Goal: Find specific page/section

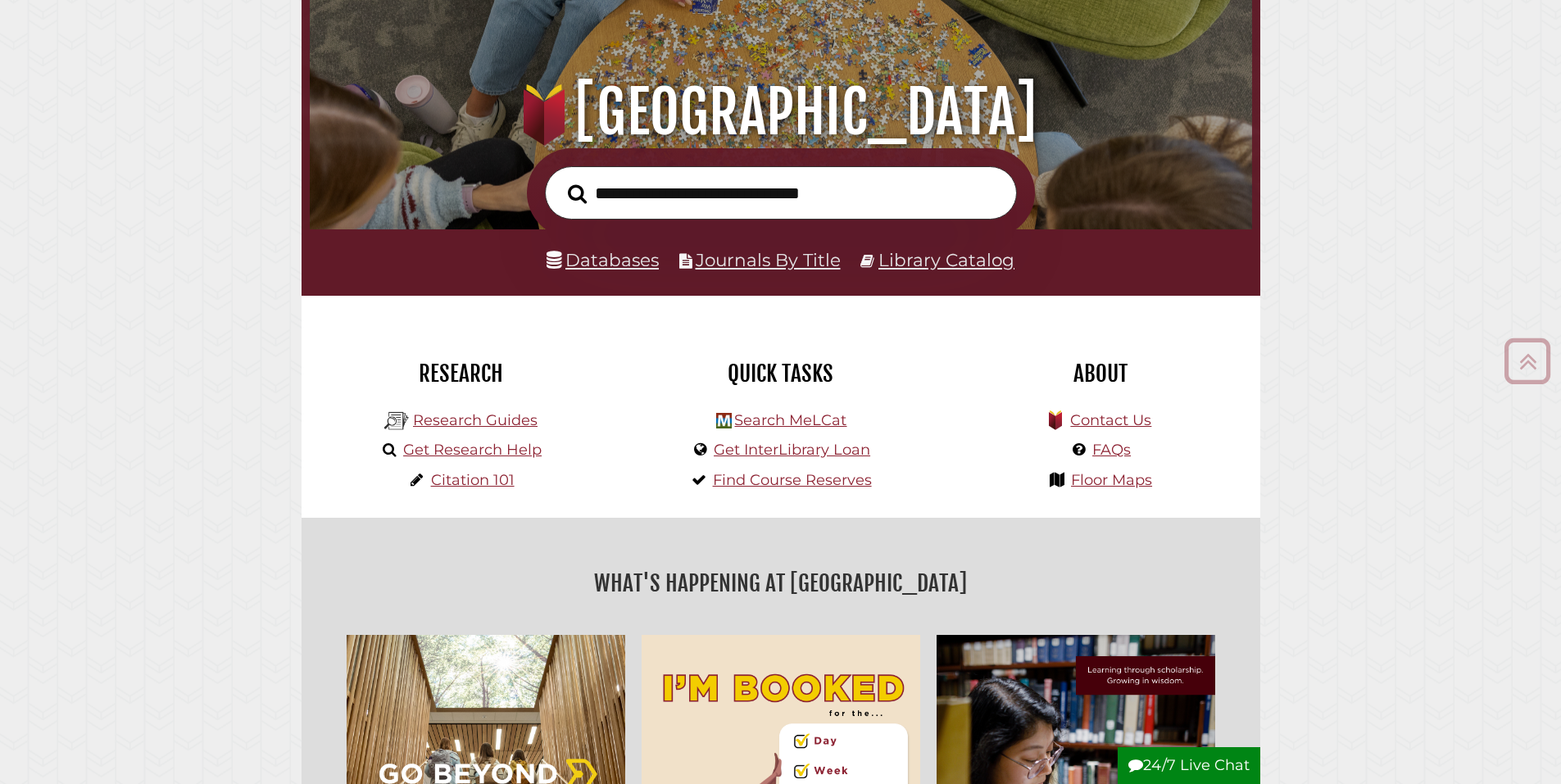
scroll to position [166, 0]
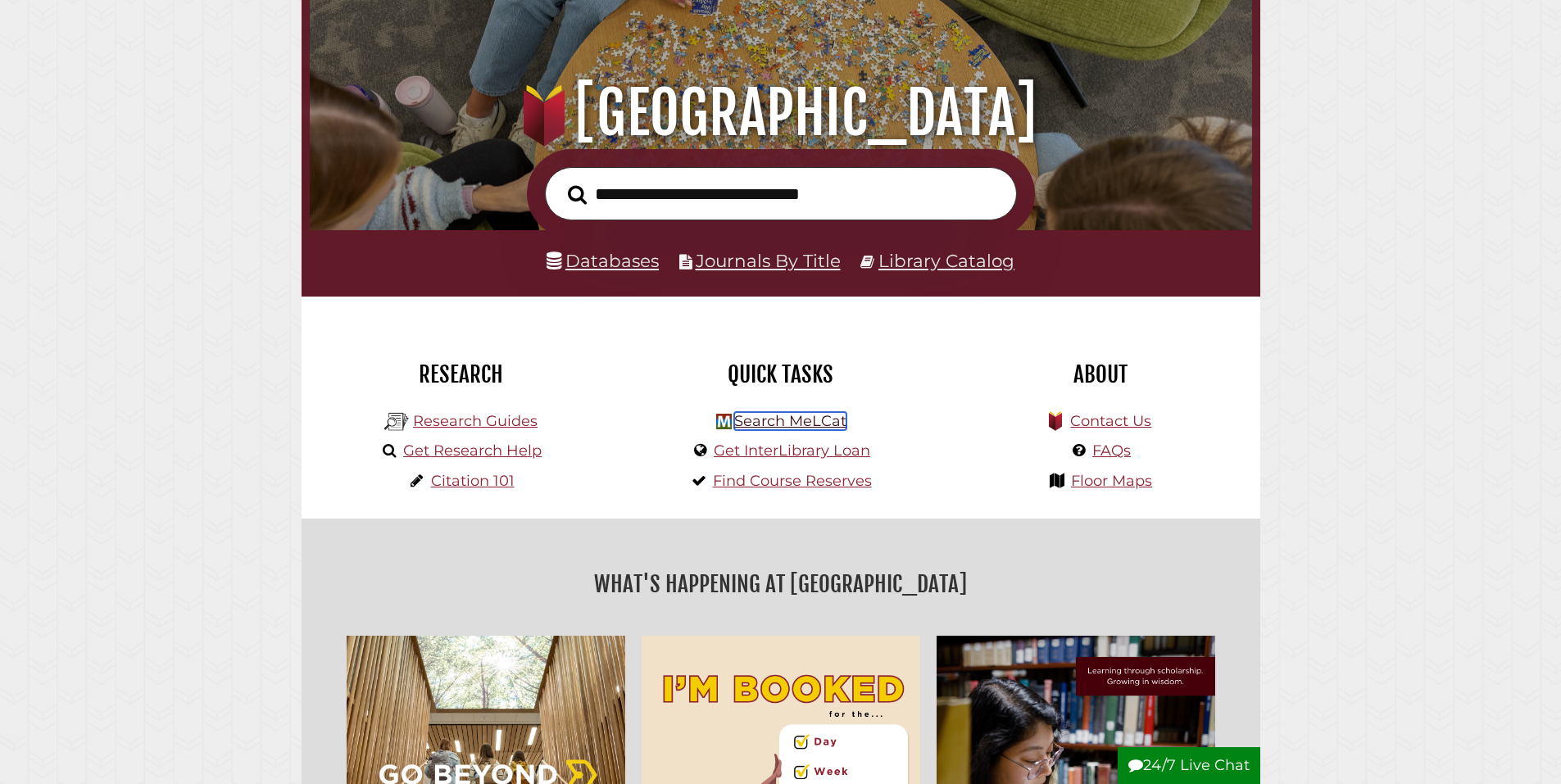
click at [793, 419] on link "Search MeLCat" at bounding box center [790, 421] width 112 height 18
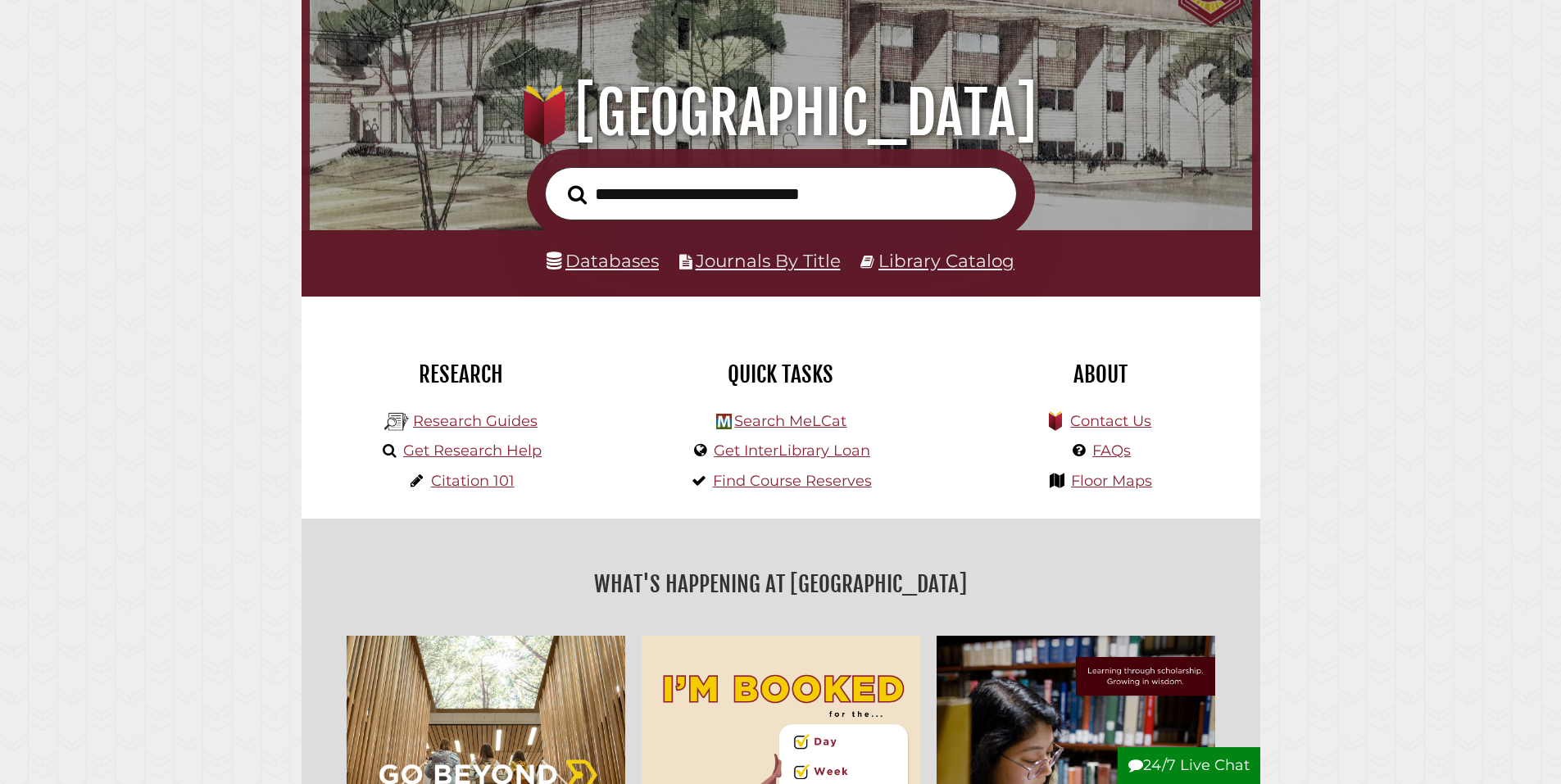
scroll to position [312, 935]
click at [623, 263] on link "Databases" at bounding box center [603, 260] width 112 height 21
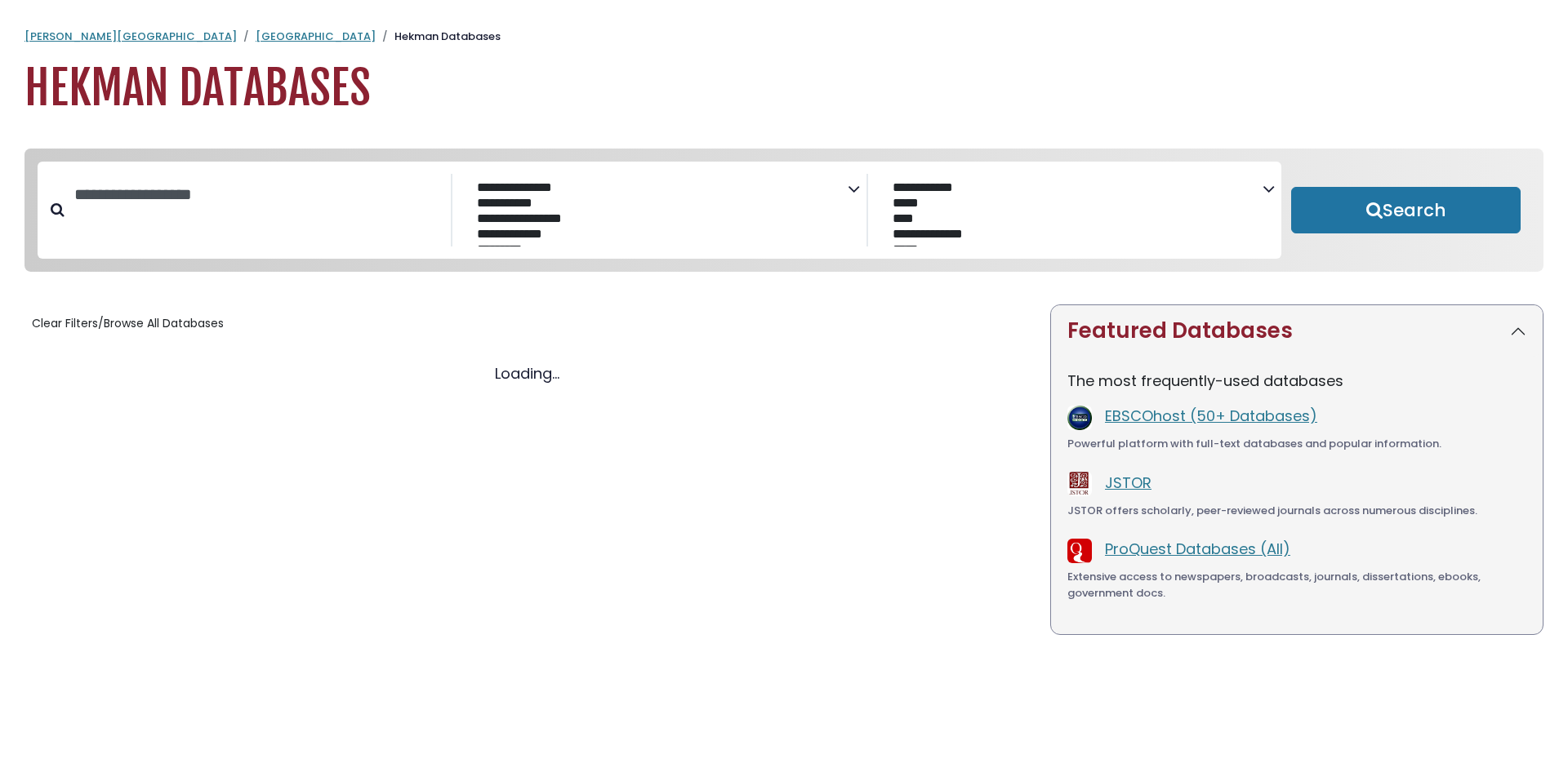
select select "Database Subject Filter"
select select "Database Vendors Filter"
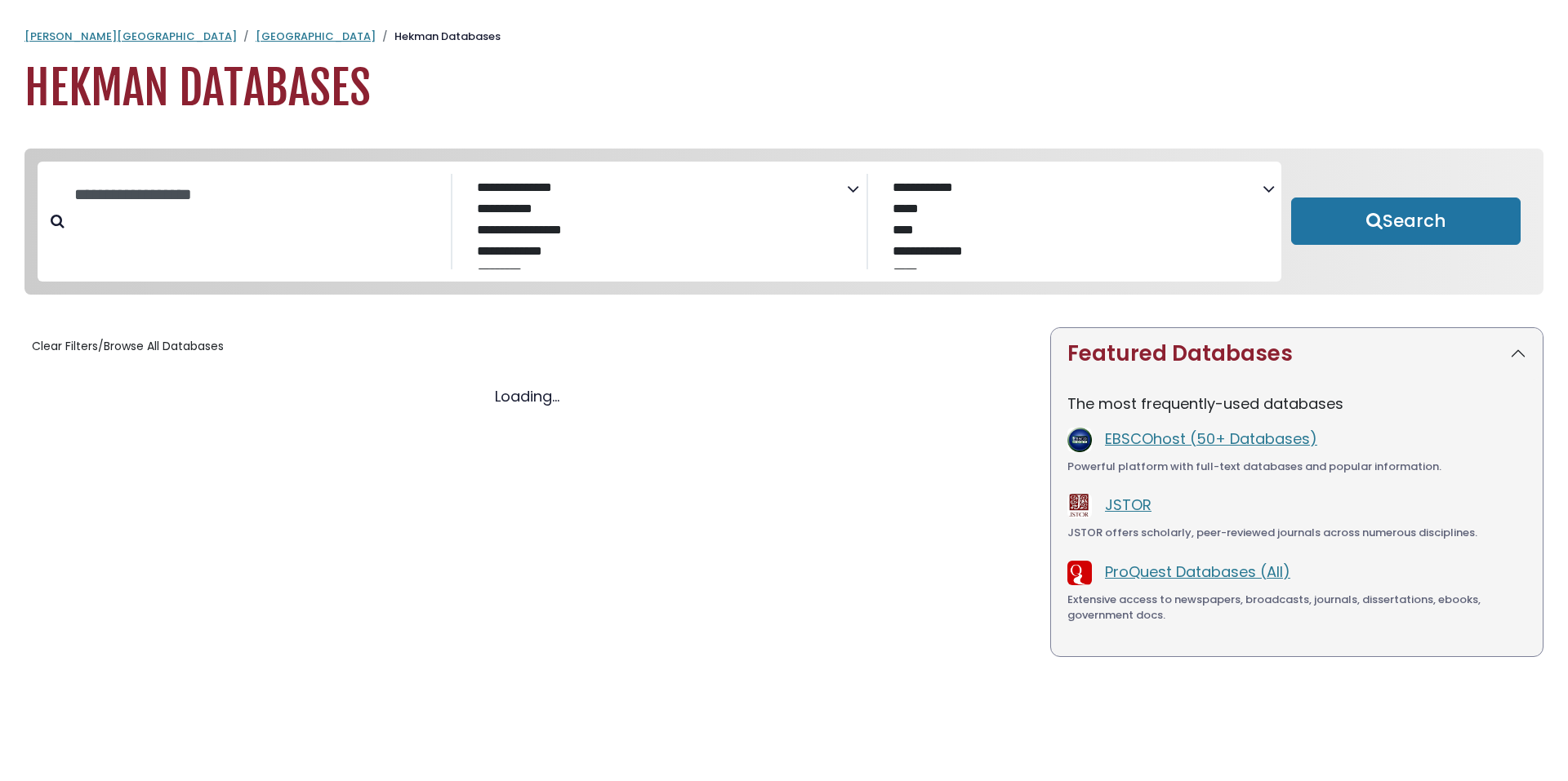
select select "Database Subject Filter"
select select "Database Vendors Filter"
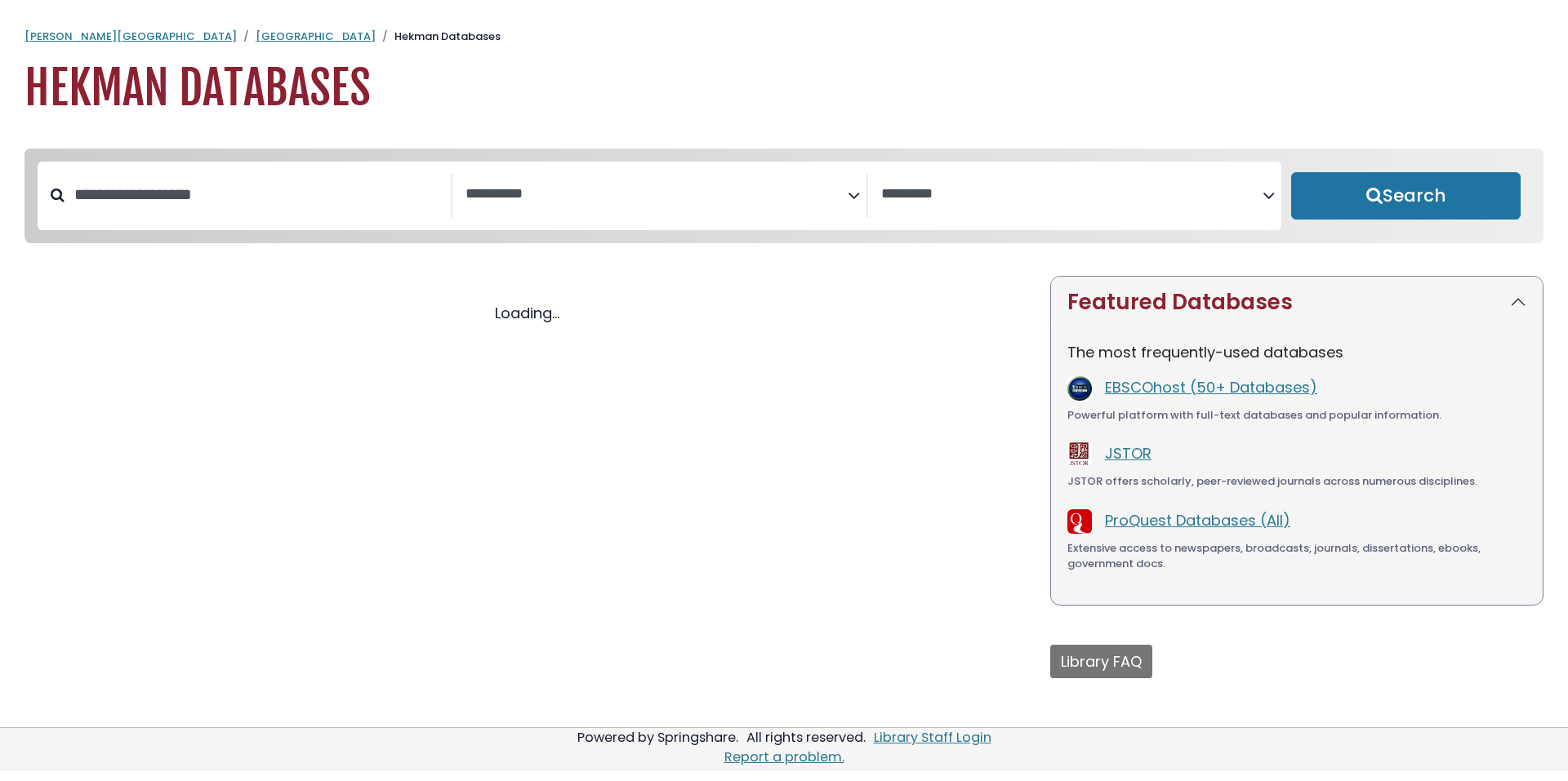
select select "Database Subject Filter"
select select "Database Vendors Filter"
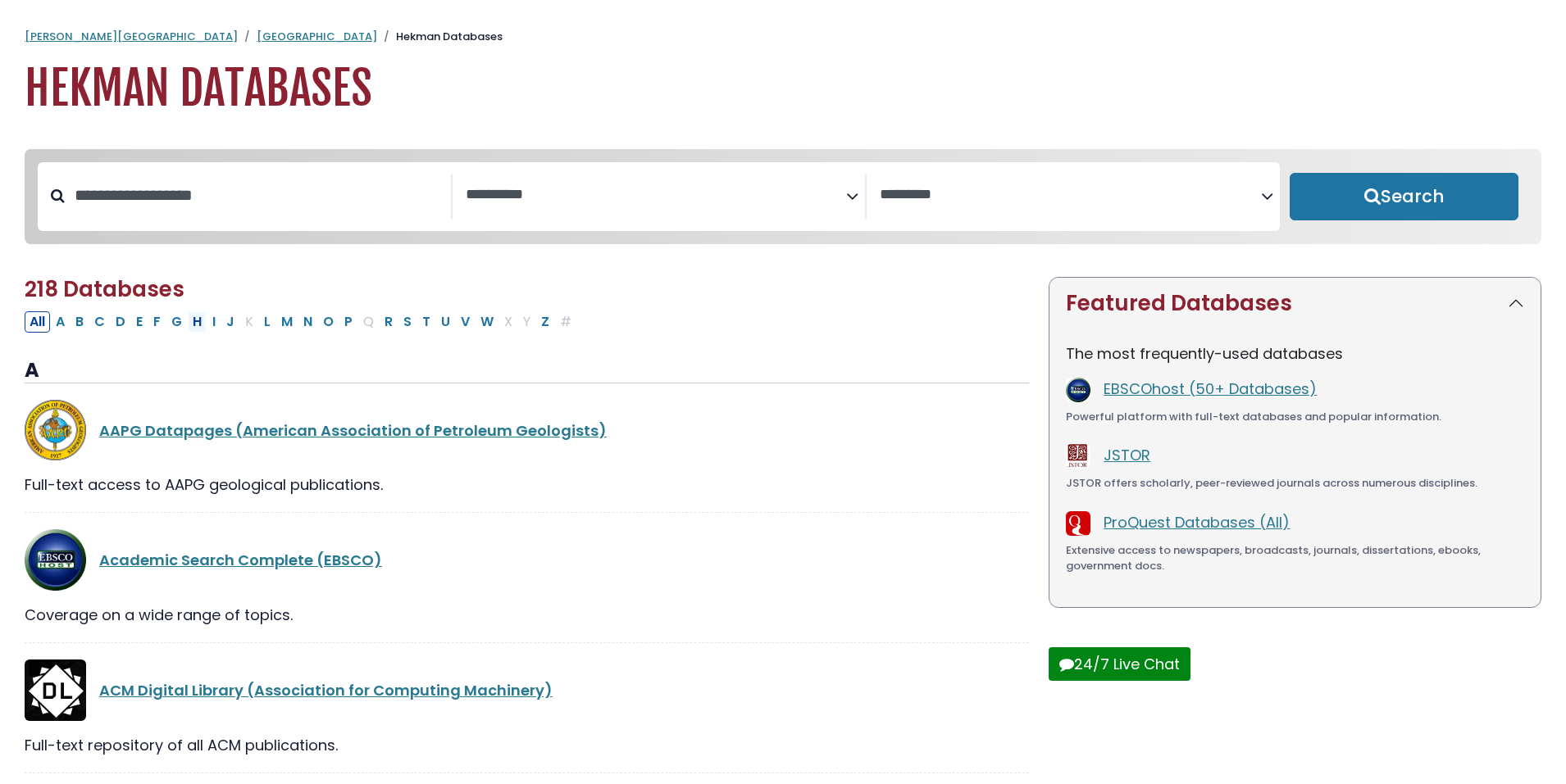
click at [201, 329] on button "H" at bounding box center [197, 322] width 19 height 21
select select "Database Subject Filter"
select select "Database Vendors Filter"
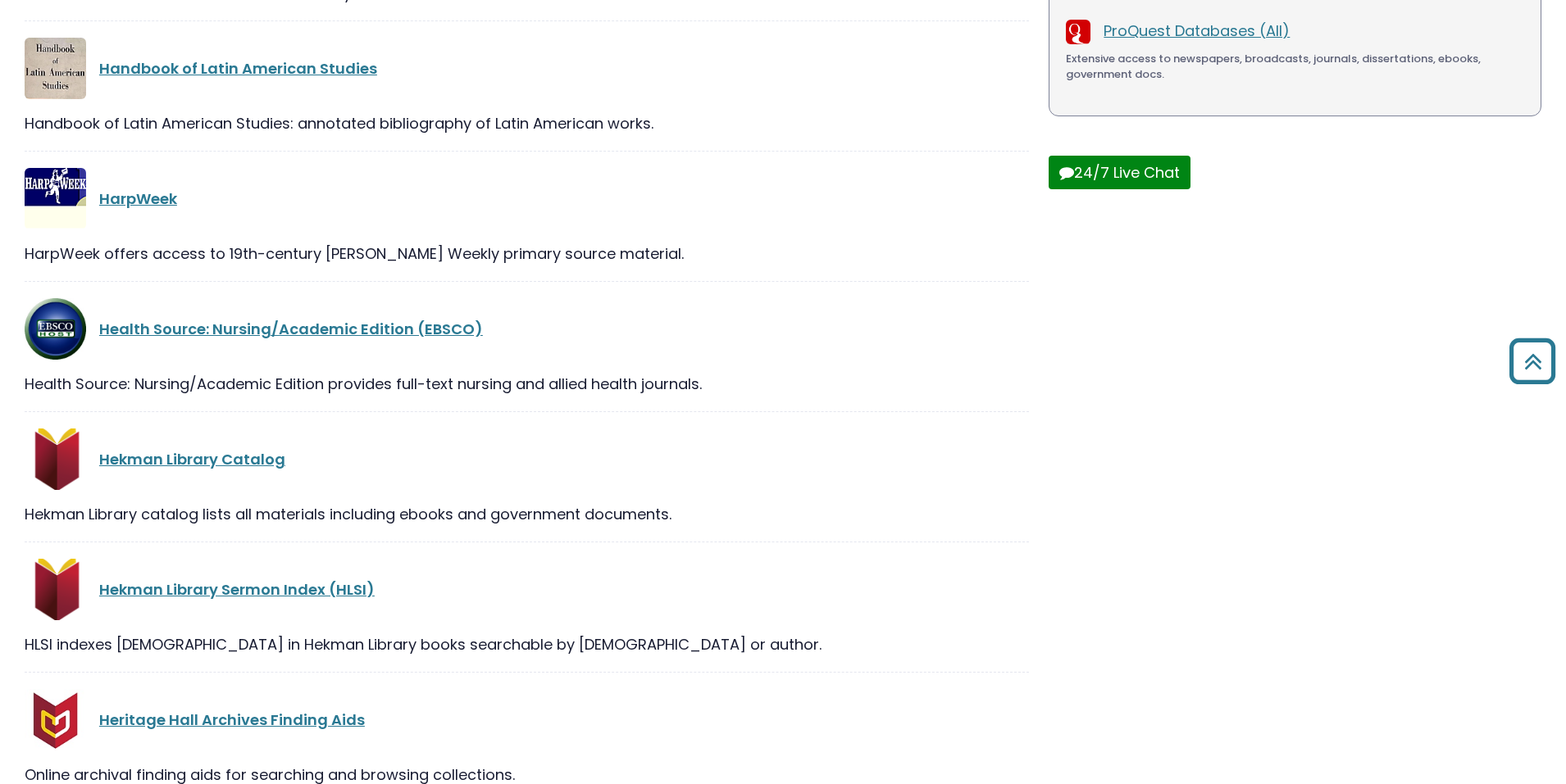
scroll to position [493, 0]
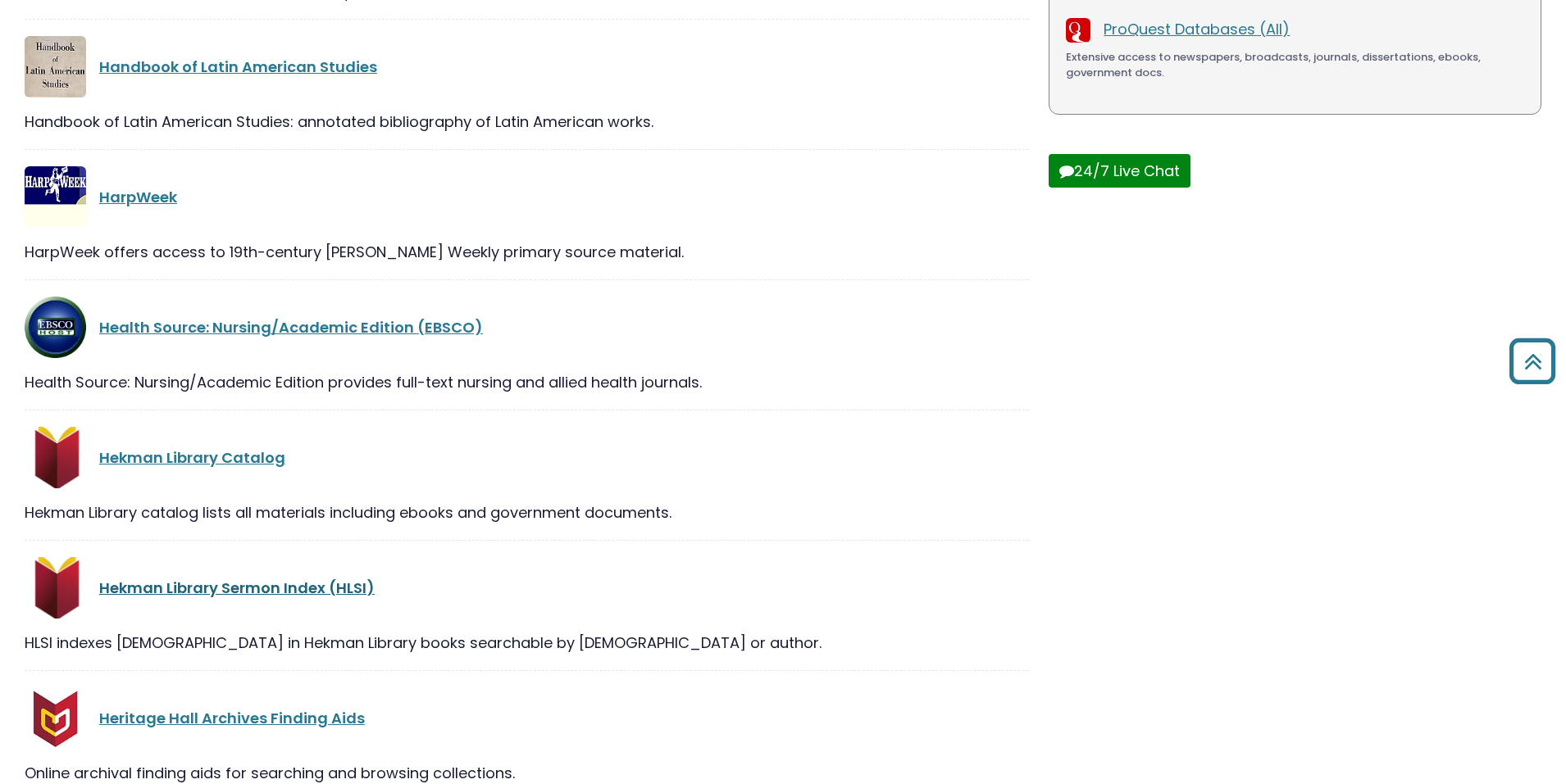
click at [243, 595] on link "Hekman Library Sermon Index (HLSI)" at bounding box center [237, 588] width 275 height 20
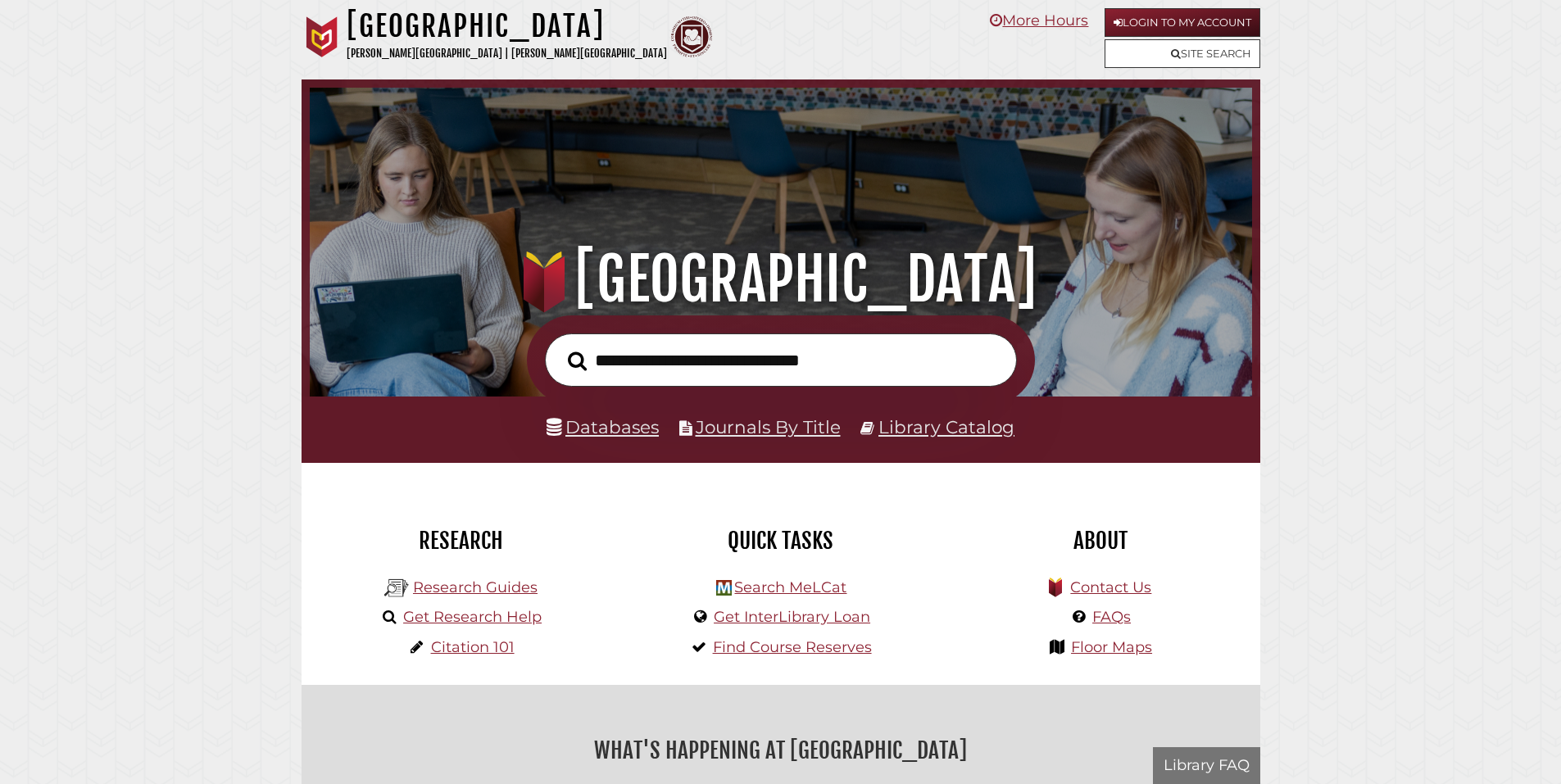
scroll to position [312, 935]
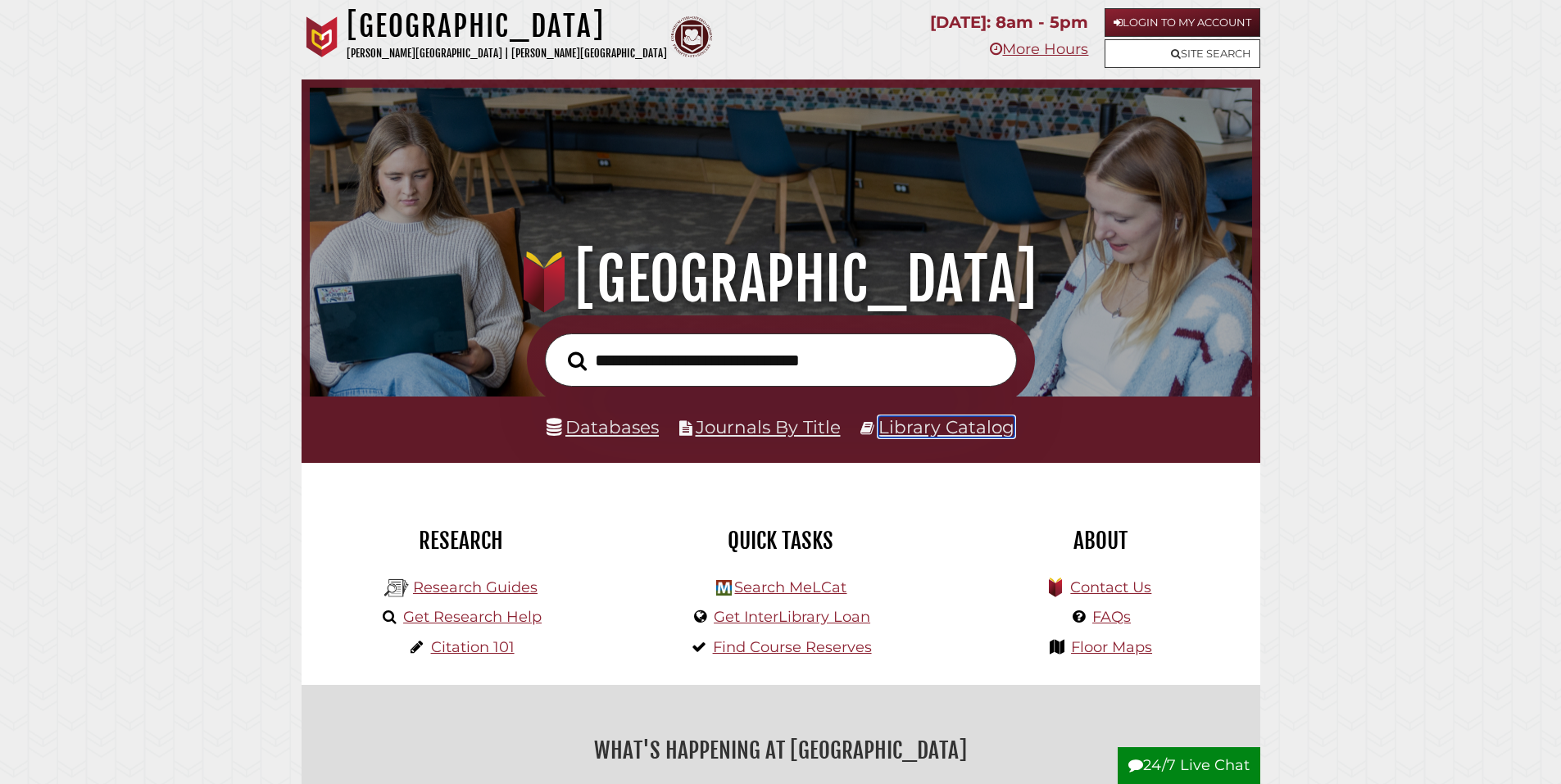
click at [929, 425] on link "Library Catalog" at bounding box center [946, 427] width 136 height 21
